Goal: Task Accomplishment & Management: Complete application form

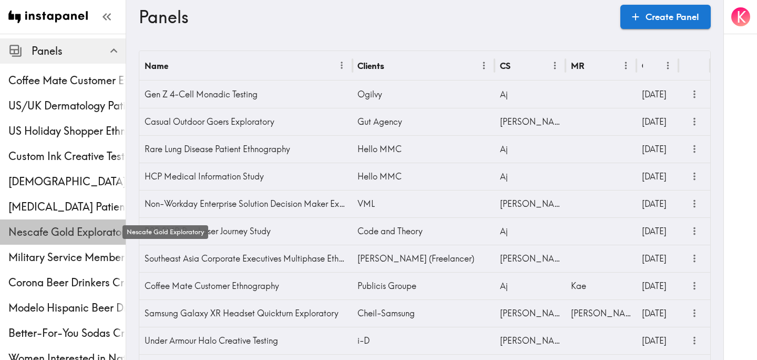
click at [72, 228] on span "Nescafe Gold Exploratory" at bounding box center [66, 232] width 117 height 15
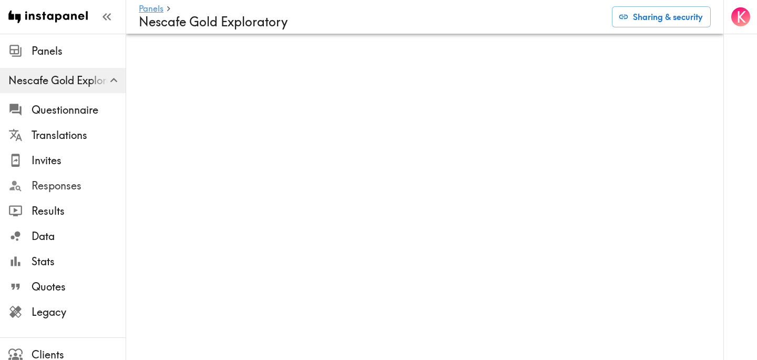
click at [58, 172] on div "Responses" at bounding box center [63, 185] width 126 height 27
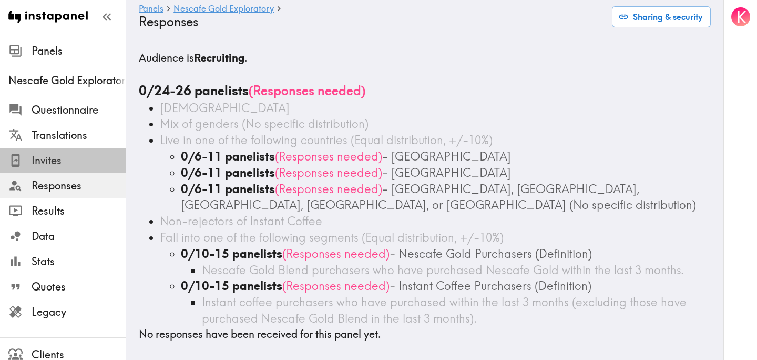
click at [59, 159] on span "Invites" at bounding box center [79, 160] width 94 height 15
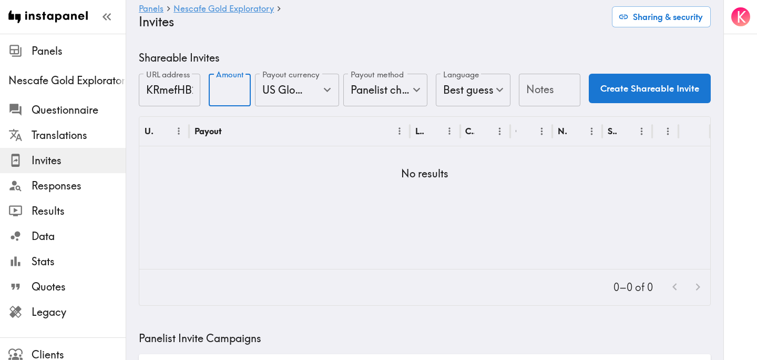
click at [219, 94] on input "Amount" at bounding box center [230, 90] width 42 height 33
click at [332, 93] on icon "Open" at bounding box center [327, 90] width 14 height 14
type input "25"
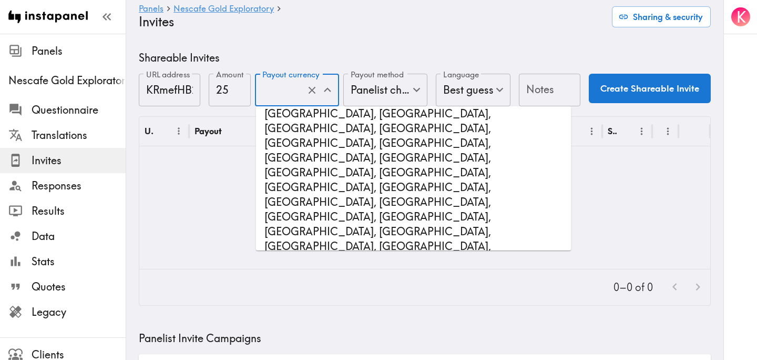
scroll to position [984, 0]
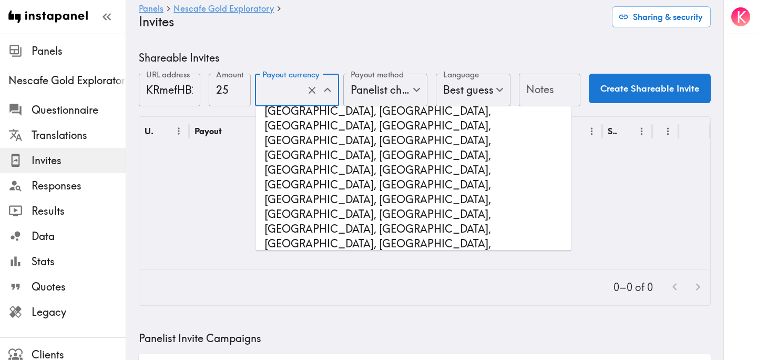
type input "GBP - Pound Sterling ([GEOGRAPHIC_DATA] of [GEOGRAPHIC_DATA] and [GEOGRAPHIC_DA…"
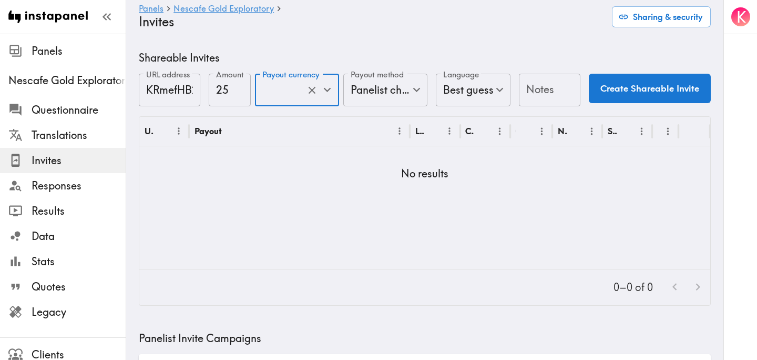
click at [540, 96] on input "Notes" at bounding box center [550, 90] width 62 height 33
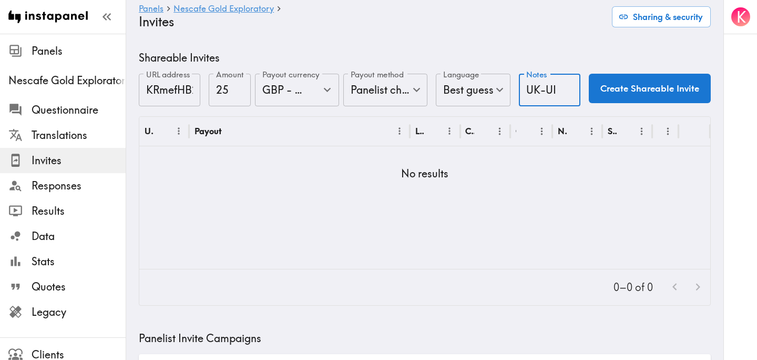
type input "UK-UI"
click at [645, 95] on button "Create Shareable Invite" at bounding box center [650, 88] width 122 height 29
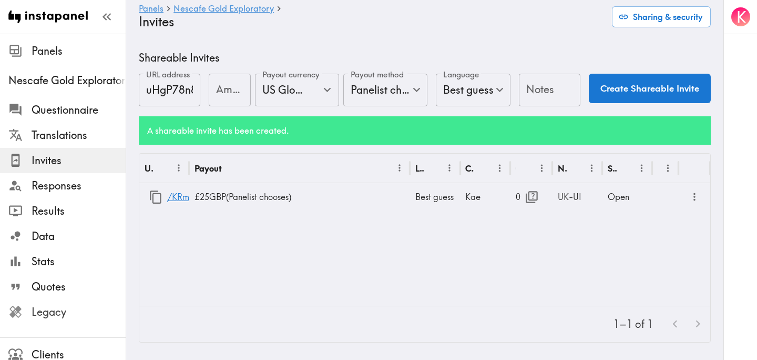
click at [80, 310] on span "Legacy" at bounding box center [79, 312] width 94 height 15
click at [220, 94] on input "Amount" at bounding box center [230, 90] width 42 height 33
type input "25"
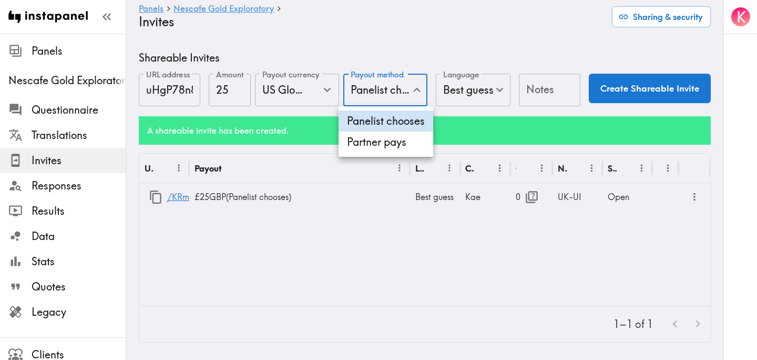
click at [417, 90] on div at bounding box center [378, 180] width 757 height 360
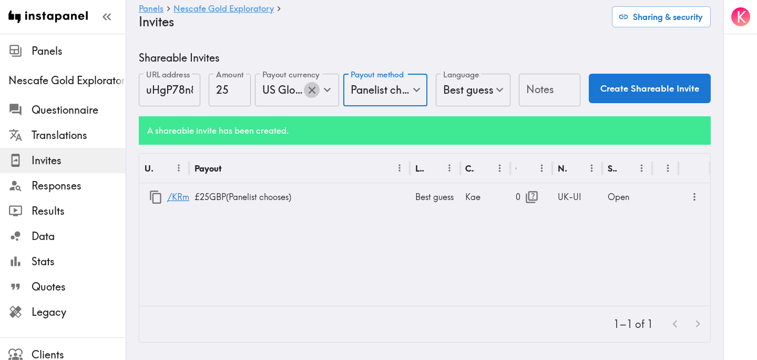
click at [319, 92] on button "Clear" at bounding box center [312, 90] width 16 height 16
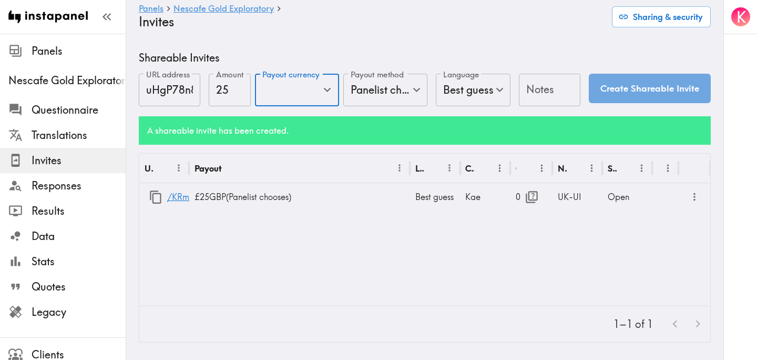
click at [328, 92] on icon "Open" at bounding box center [326, 90] width 7 height 4
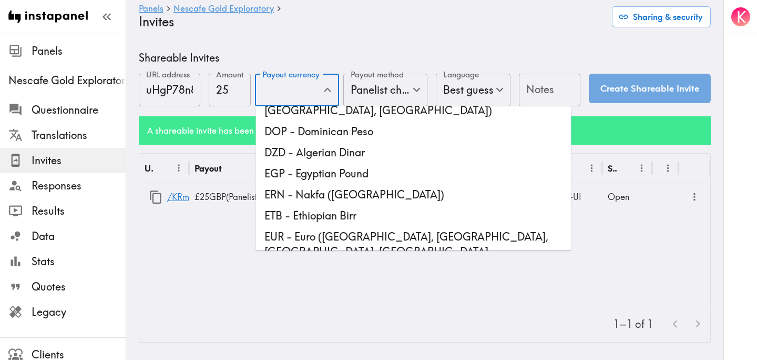
scroll to position [838, 0]
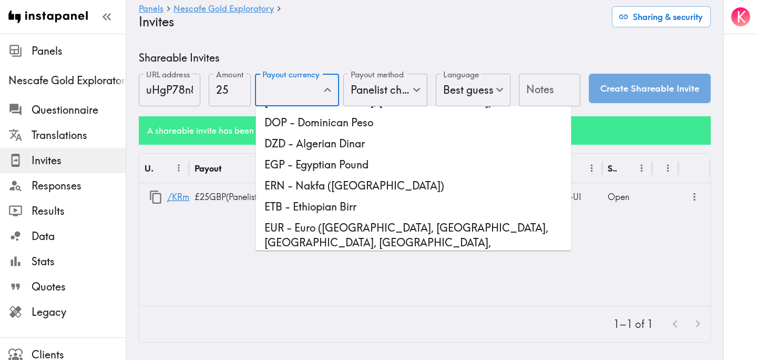
click at [388, 217] on li "EUR - Euro ([GEOGRAPHIC_DATA], [GEOGRAPHIC_DATA], [GEOGRAPHIC_DATA], [GEOGRAPHI…" at bounding box center [414, 352] width 316 height 271
type input "EUR - Euro ([GEOGRAPHIC_DATA], [GEOGRAPHIC_DATA], [GEOGRAPHIC_DATA], [GEOGRAPHI…"
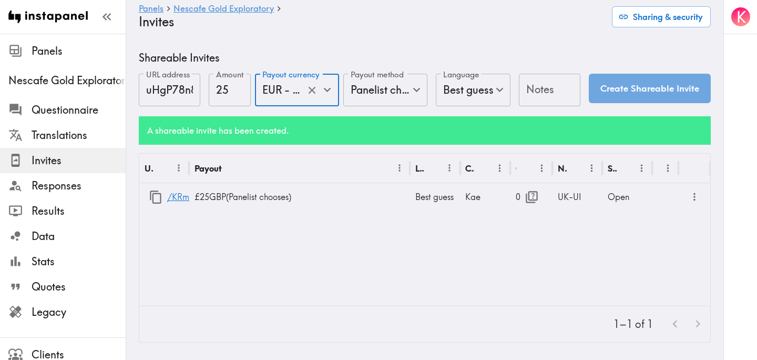
click at [535, 90] on input "Notes" at bounding box center [550, 90] width 62 height 33
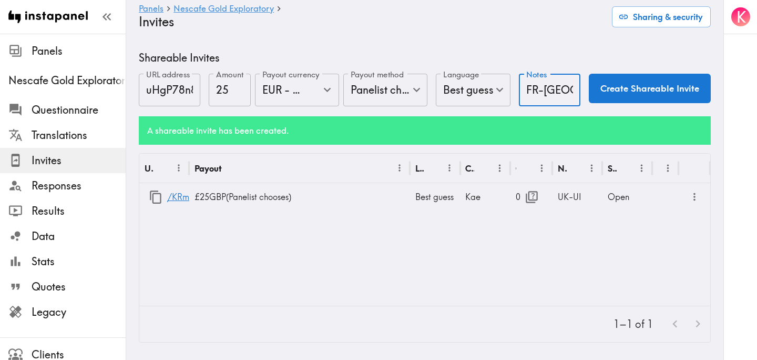
type input "FR-[GEOGRAPHIC_DATA]"
click at [654, 87] on button "Create Shareable Invite" at bounding box center [650, 88] width 122 height 29
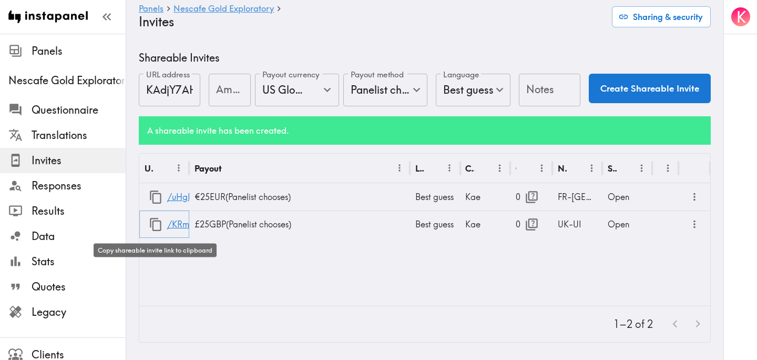
click at [154, 224] on icon "button" at bounding box center [156, 224] width 14 height 14
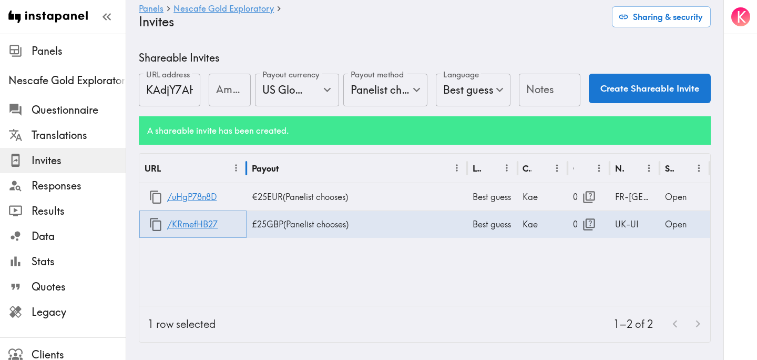
drag, startPoint x: 189, startPoint y: 165, endPoint x: 246, endPoint y: 170, distance: 57.1
click at [246, 170] on div at bounding box center [246, 168] width 5 height 29
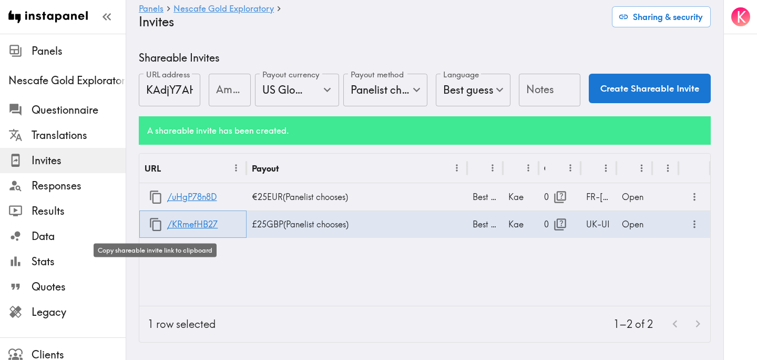
click at [154, 221] on icon "button" at bounding box center [156, 224] width 12 height 13
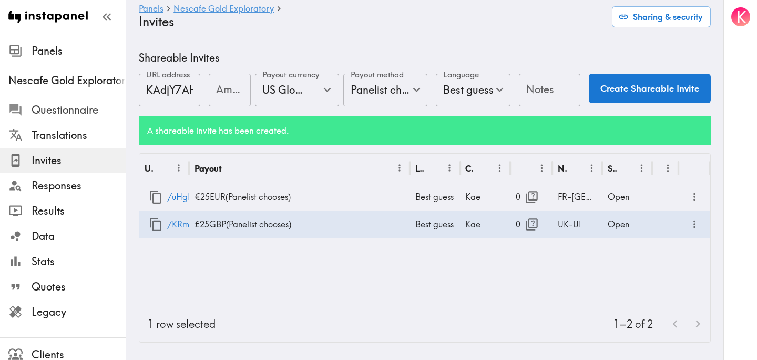
click at [73, 116] on span "Questionnaire" at bounding box center [79, 110] width 94 height 15
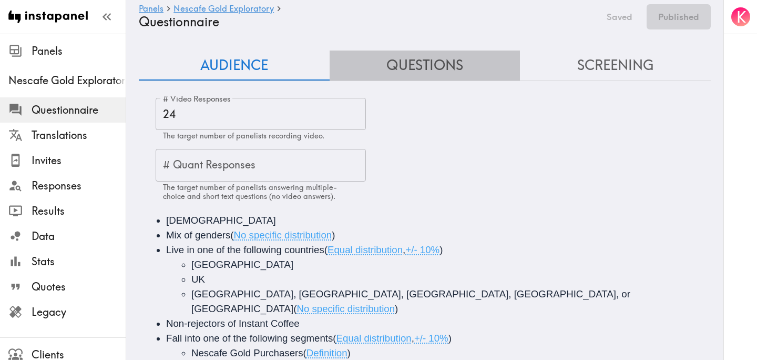
click at [404, 71] on button "Questions" at bounding box center [425, 65] width 191 height 30
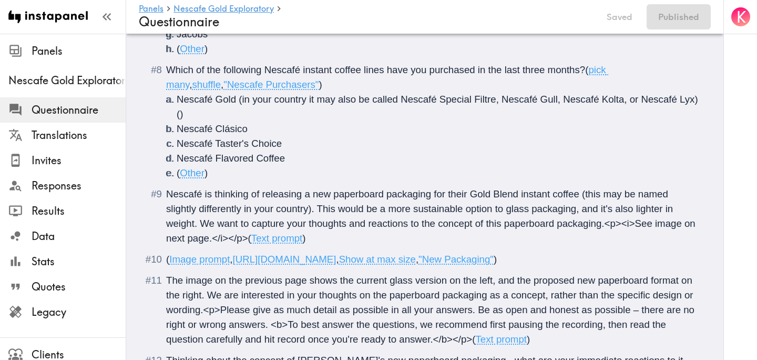
scroll to position [829, 0]
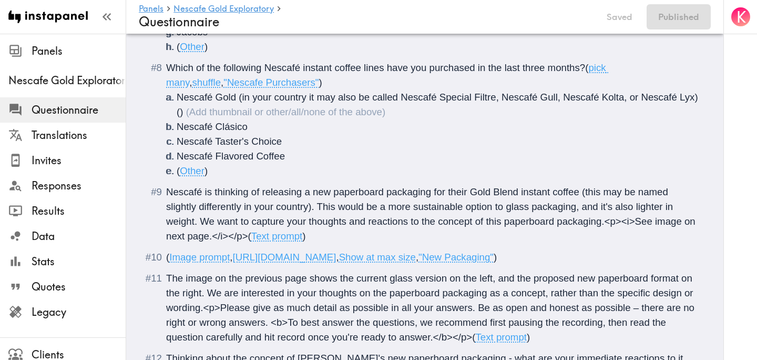
click at [612, 102] on span "Nescafé Gold (in your country it may also be called Nescafé Special Filtre, Nes…" at bounding box center [438, 97] width 522 height 11
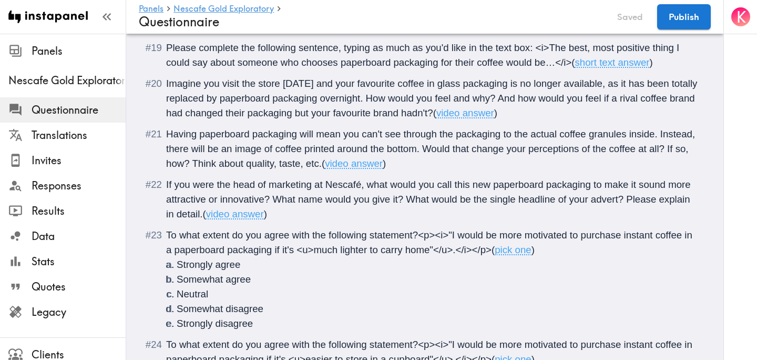
scroll to position [1447, 0]
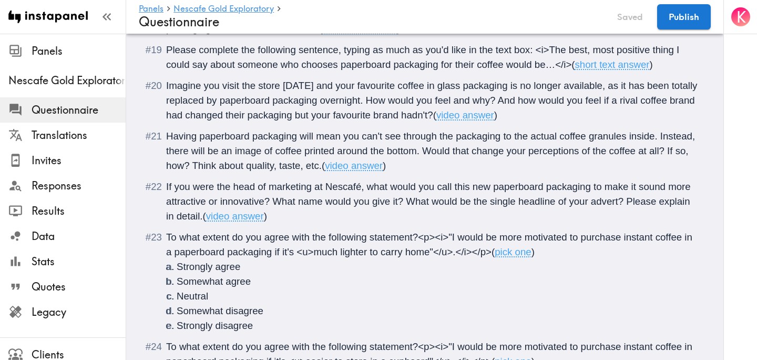
click at [547, 120] on span "Imagine you visit the store [DATE] and your favourite coffee in glass packaging…" at bounding box center [433, 100] width 534 height 41
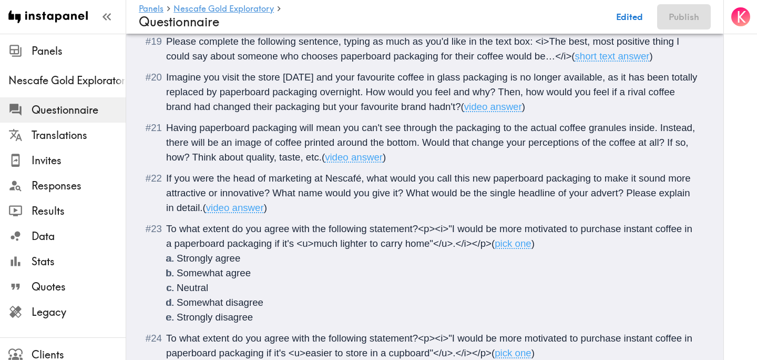
scroll to position [1459, 0]
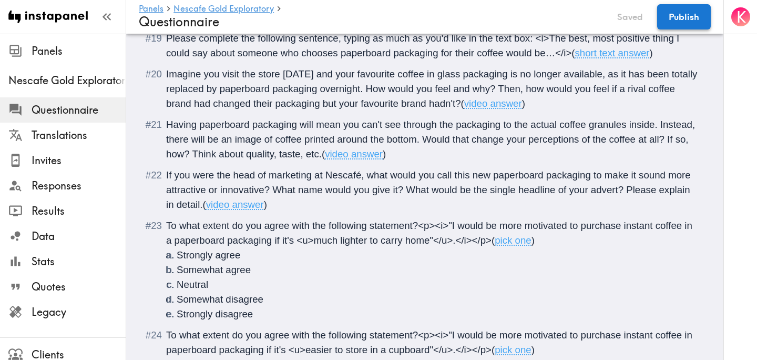
click at [690, 23] on button "Publish" at bounding box center [684, 16] width 54 height 25
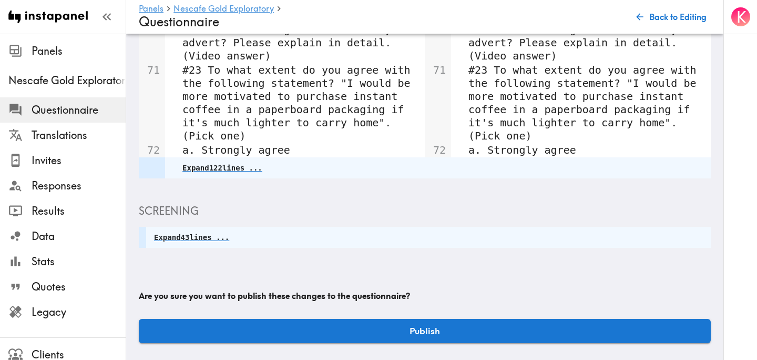
scroll to position [905, 0]
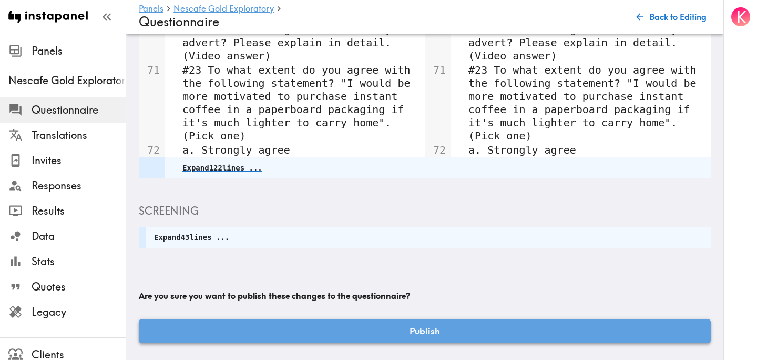
click at [423, 333] on button "Publish" at bounding box center [425, 331] width 572 height 24
